Goal: Task Accomplishment & Management: Use online tool/utility

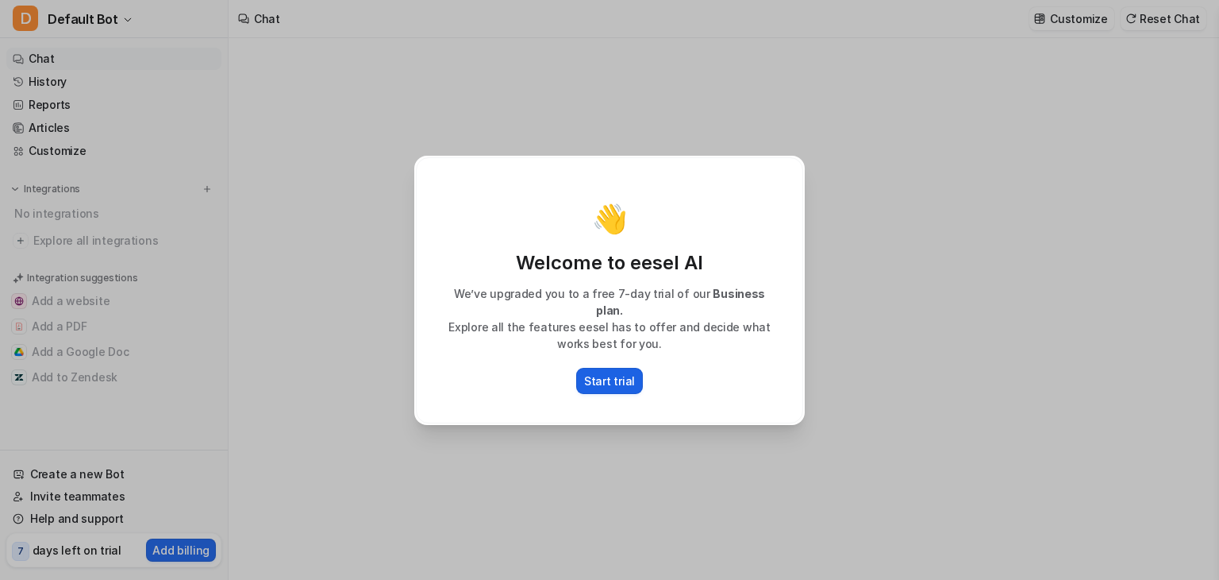
click at [616, 375] on p "Start trial" at bounding box center [609, 380] width 51 height 17
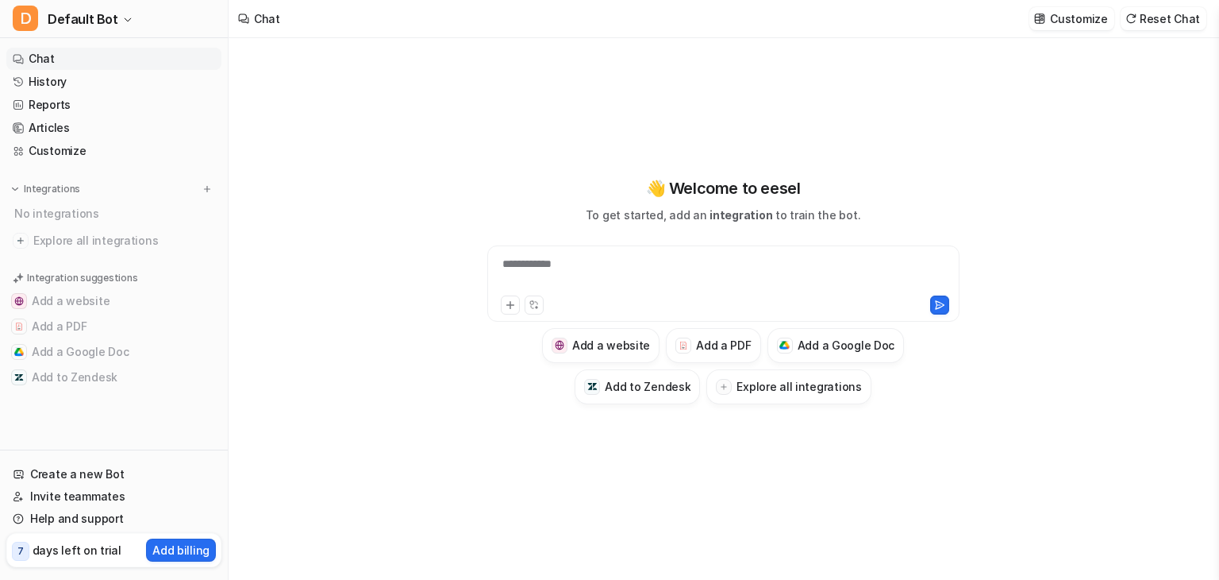
click at [672, 271] on div "**********" at bounding box center [723, 274] width 464 height 37
click at [800, 329] on button "Add a Google Doc" at bounding box center [836, 345] width 137 height 35
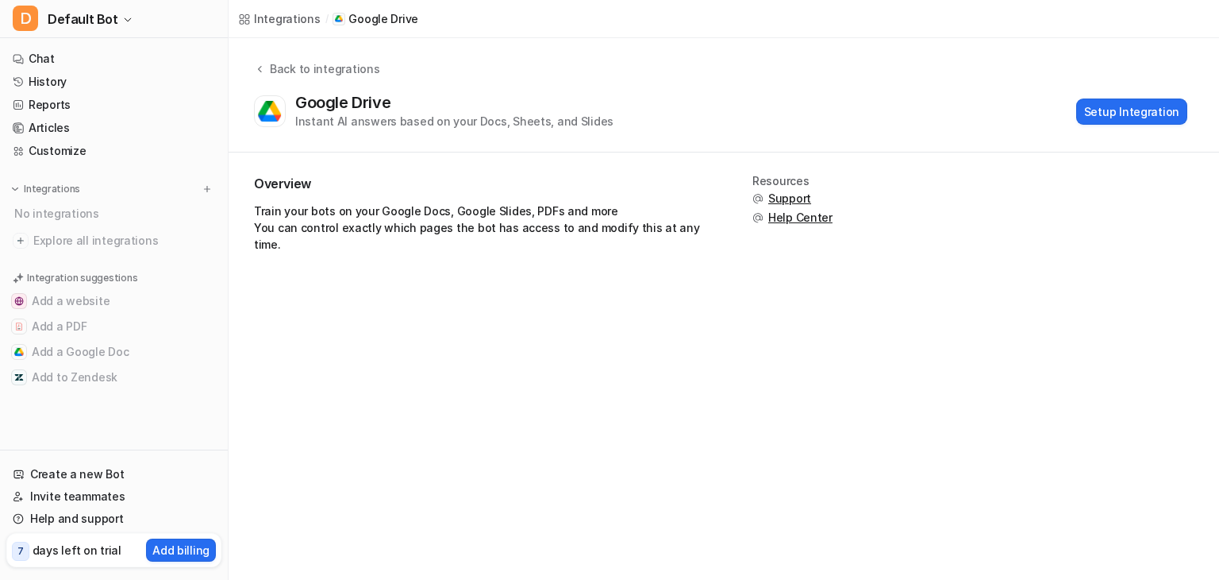
click at [816, 340] on div "Integrations / Google Drive Back to integrations Google Drive Instant AI answer…" at bounding box center [609, 290] width 1219 height 580
